Goal: Book appointment/travel/reservation

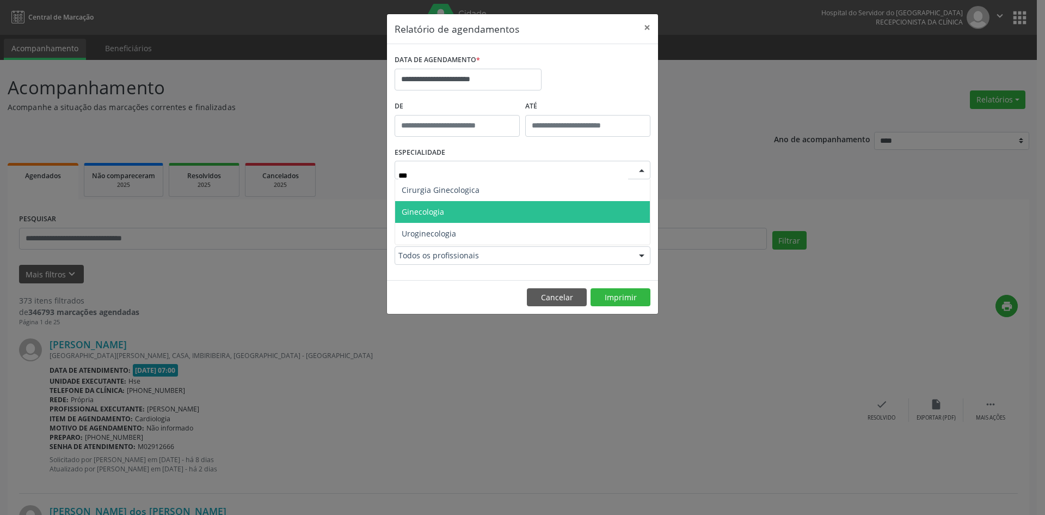
click at [488, 206] on span "Ginecologia" at bounding box center [522, 212] width 255 height 22
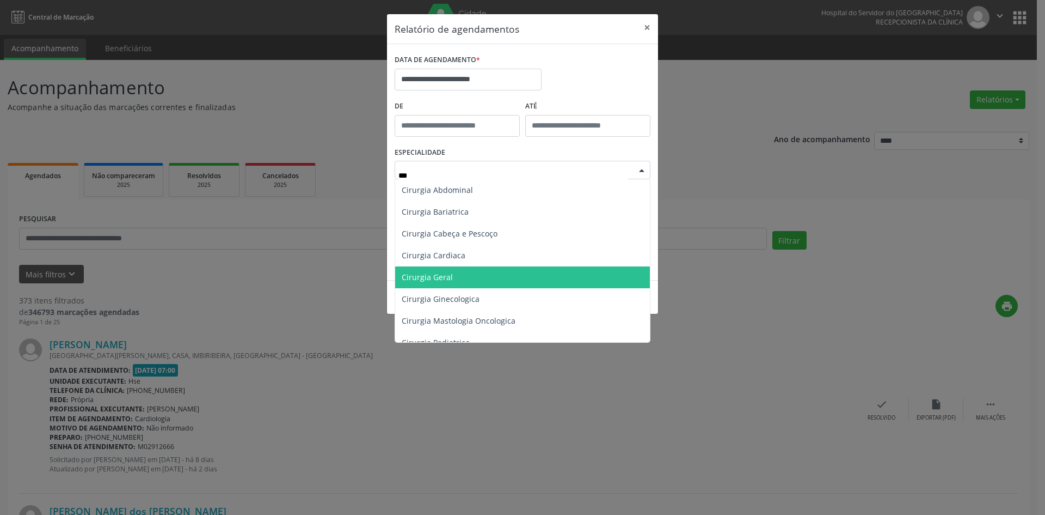
click at [524, 273] on span "Cirurgia Geral" at bounding box center [522, 277] width 255 height 22
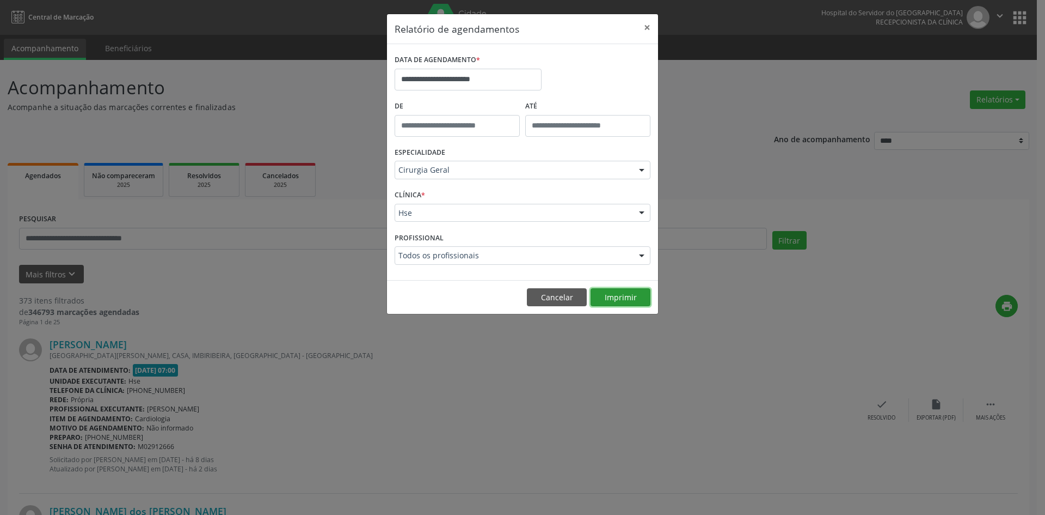
click at [614, 299] on button "Imprimir" at bounding box center [621, 297] width 60 height 19
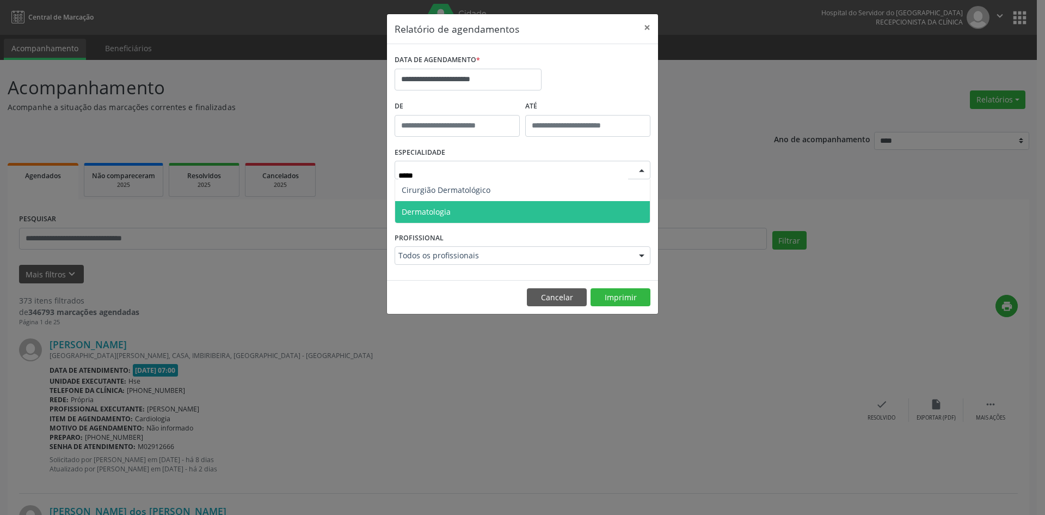
click at [498, 213] on span "Dermatologia" at bounding box center [522, 212] width 255 height 22
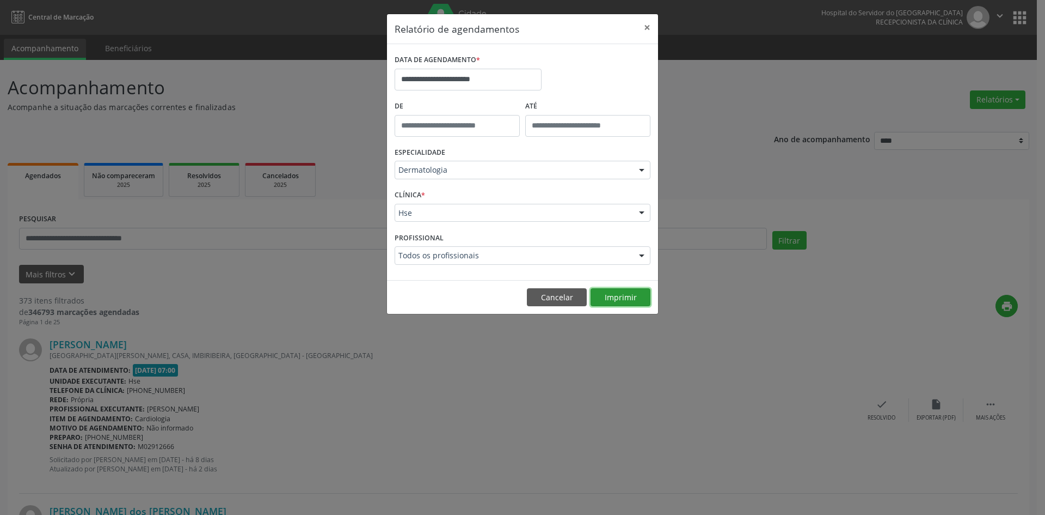
click at [619, 294] on button "Imprimir" at bounding box center [621, 297] width 60 height 19
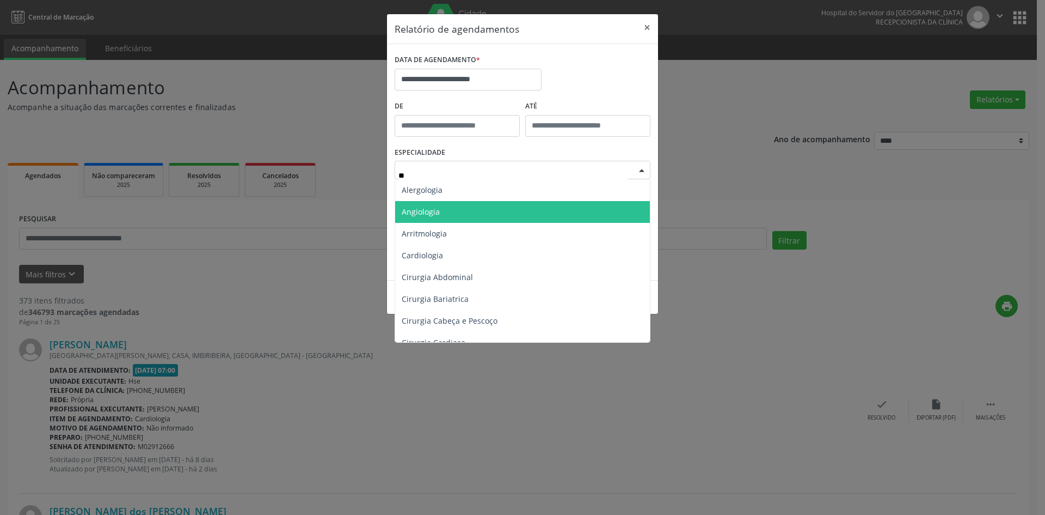
type input "***"
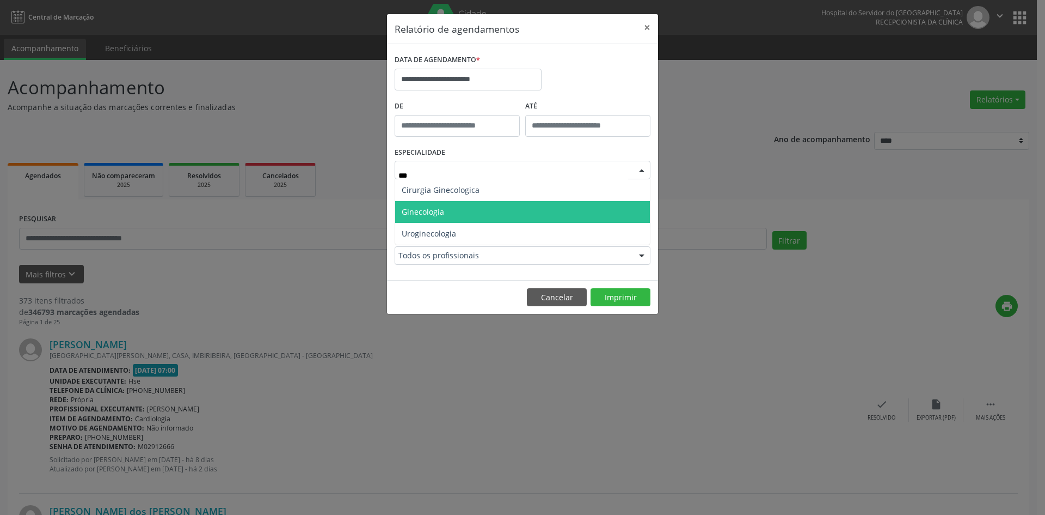
click at [512, 209] on span "Ginecologia" at bounding box center [522, 212] width 255 height 22
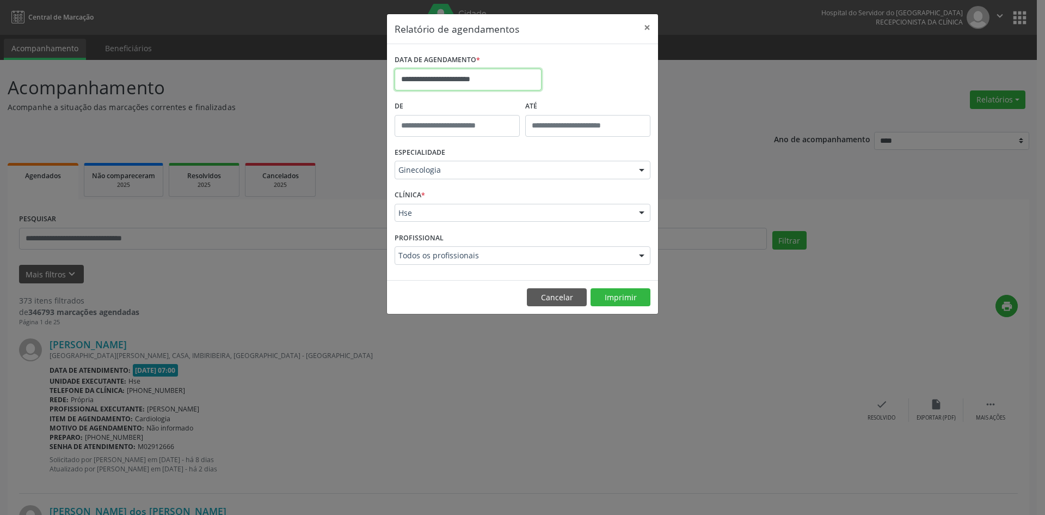
click at [506, 81] on input "**********" at bounding box center [468, 80] width 147 height 22
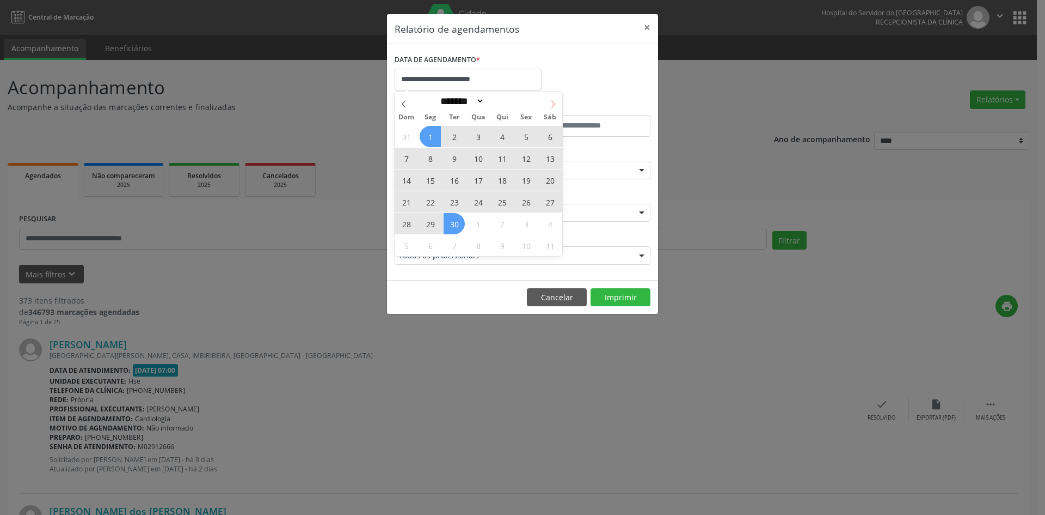
click at [551, 102] on icon at bounding box center [553, 104] width 8 height 8
select select "*"
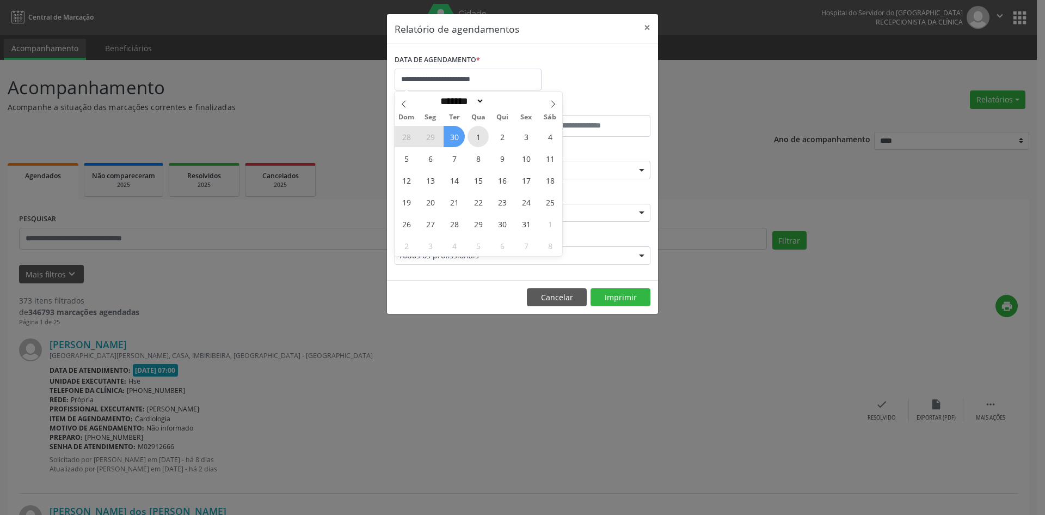
click at [482, 139] on span "1" at bounding box center [478, 136] width 21 height 21
type input "**********"
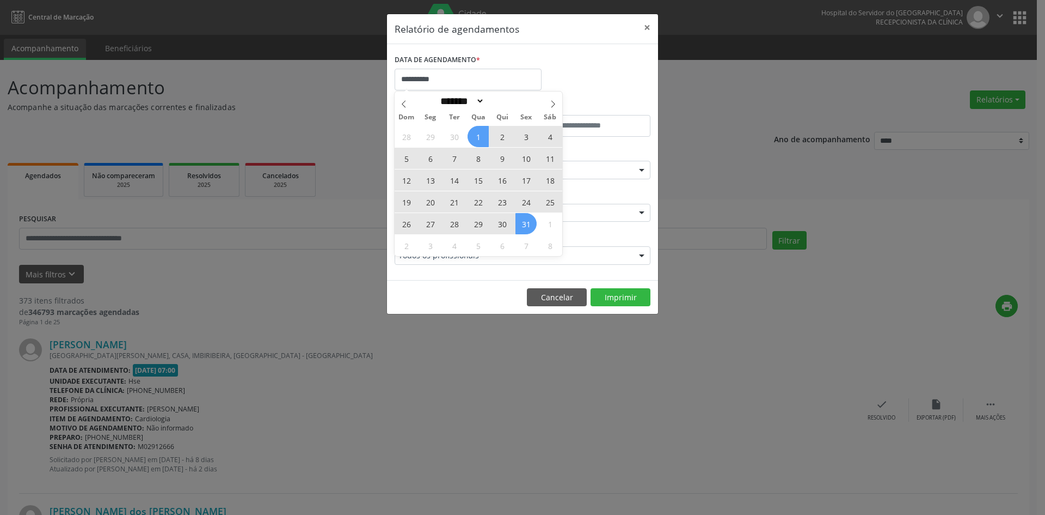
drag, startPoint x: 482, startPoint y: 139, endPoint x: 522, endPoint y: 228, distance: 97.0
click at [522, 228] on div "28 29 30 1 2 3 4 5 6 7 8 9 10 11 12 13 14 15 16 17 18 19 20 21 22 23 24 25 26 2…" at bounding box center [479, 190] width 168 height 131
click at [522, 228] on span "31" at bounding box center [526, 223] width 21 height 21
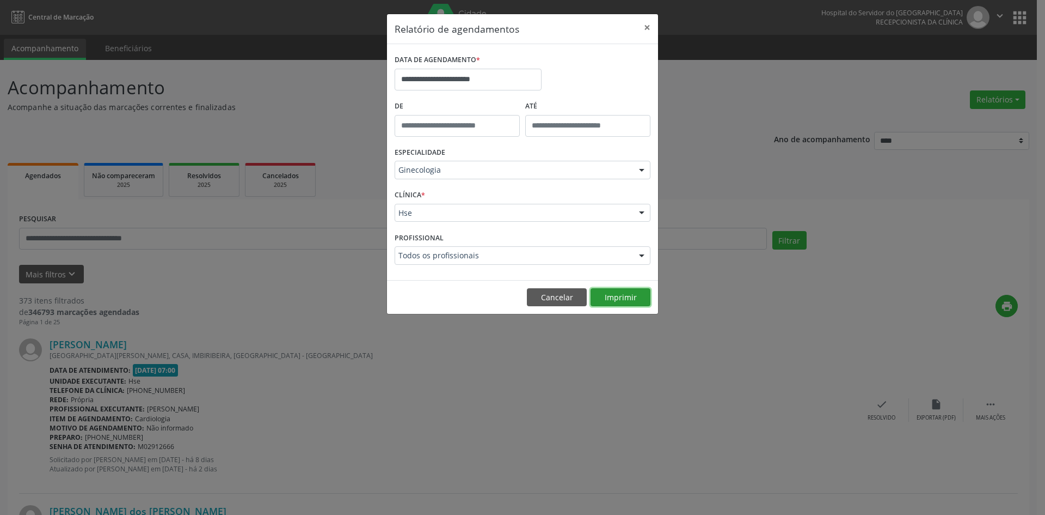
click at [617, 297] on button "Imprimir" at bounding box center [621, 297] width 60 height 19
click at [631, 298] on button "Imprimir" at bounding box center [621, 297] width 60 height 19
